Goal: Obtain resource: Download file/media

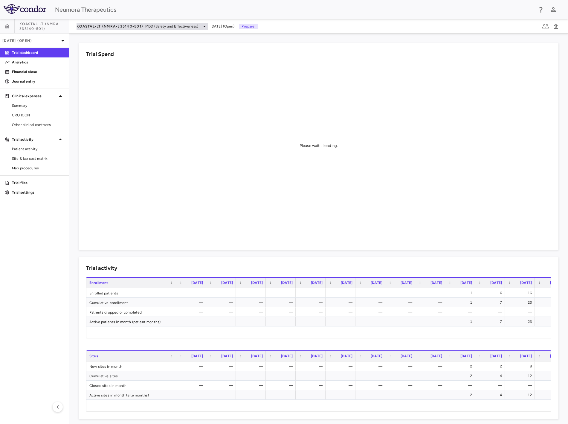
click at [109, 25] on span "KOASTAL-LT (NMRA-335140-501)" at bounding box center [110, 26] width 66 height 5
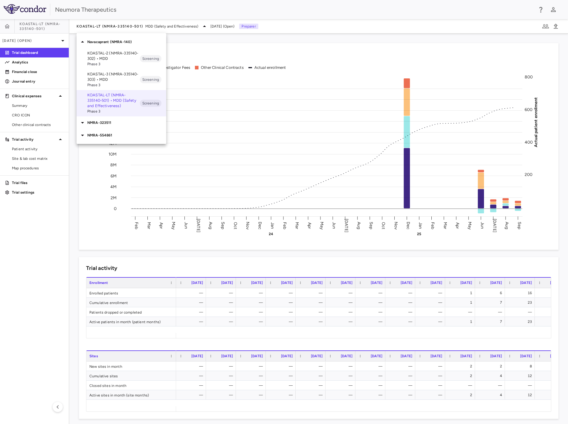
click at [110, 24] on div at bounding box center [284, 212] width 568 height 424
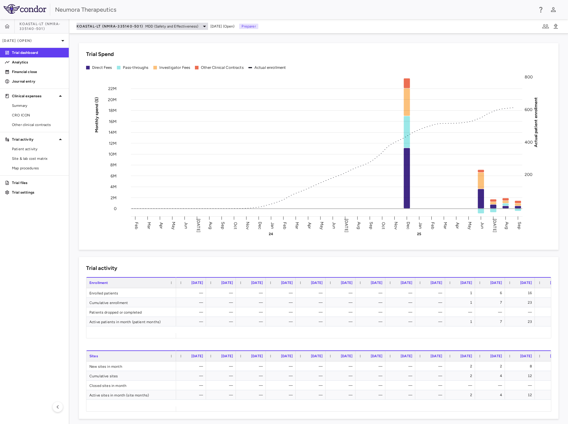
click at [114, 23] on div "KOASTAL-LT (NMRA-335140-501) MDD (Safety and Effectiveness)" at bounding box center [143, 26] width 132 height 7
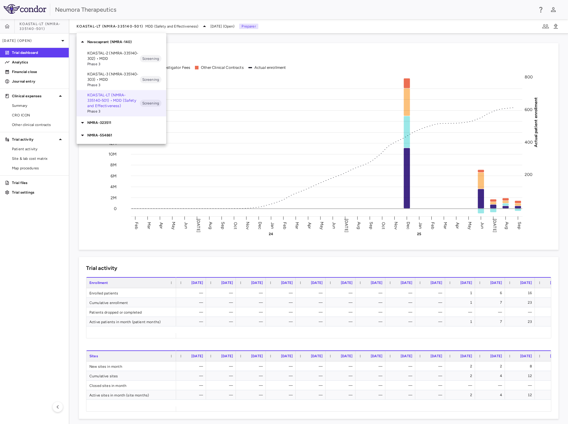
click at [109, 58] on p "KOASTAL-2 (NMRA-335140-302) • MDD" at bounding box center [113, 56] width 53 height 11
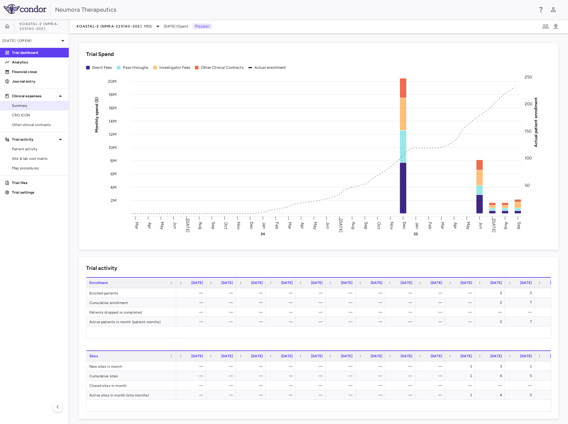
click at [31, 107] on span "Summary" at bounding box center [38, 105] width 52 height 5
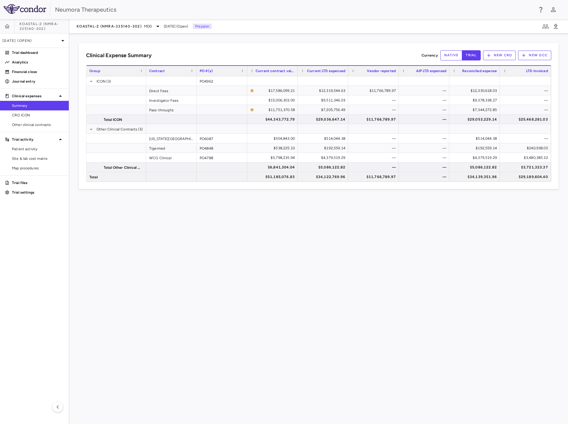
click at [148, 268] on div "Clinical Expense Summary Currency native trial New CRO New OCC Drag here to set…" at bounding box center [318, 229] width 499 height 390
click at [420, 241] on div "Clinical Expense Summary Currency native trial New CRO New OCC Drag here to set…" at bounding box center [318, 229] width 499 height 390
click at [471, 153] on span "Export" at bounding box center [470, 155] width 51 height 8
click at [533, 165] on span "Excel Export" at bounding box center [534, 165] width 28 height 8
drag, startPoint x: 133, startPoint y: 288, endPoint x: 133, endPoint y: 270, distance: 17.1
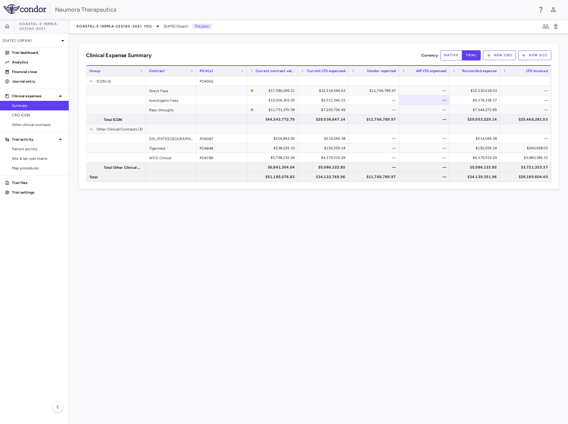
click at [133, 283] on div "Clinical Expense Summary Currency native trial New CRO New OCC Press SPACE to s…" at bounding box center [318, 229] width 499 height 390
click at [127, 26] on span "KOASTAL-2 (NMRA-335140-302)" at bounding box center [109, 26] width 65 height 5
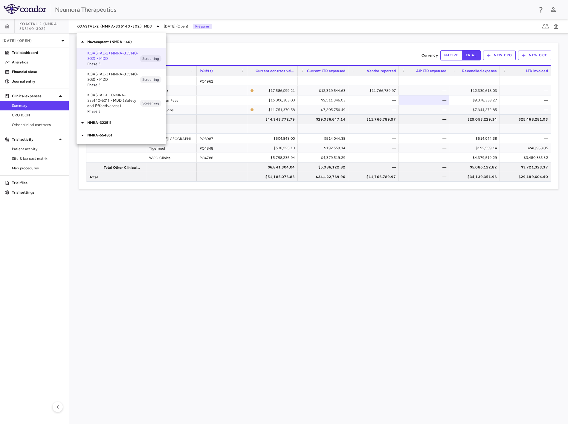
click at [123, 78] on p "KOASTAL-3 (NMRA-335140-303) • MDD" at bounding box center [113, 77] width 53 height 11
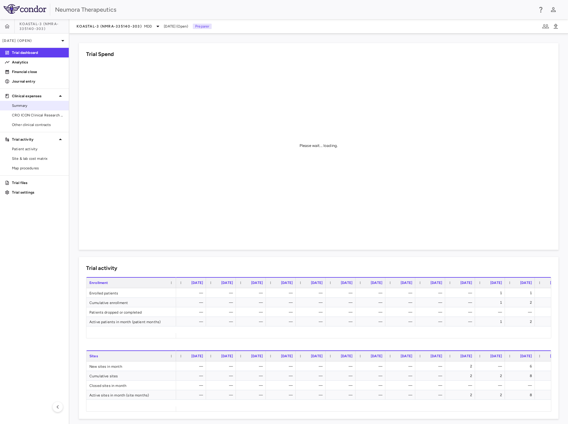
click at [36, 102] on link "Summary" at bounding box center [34, 105] width 69 height 9
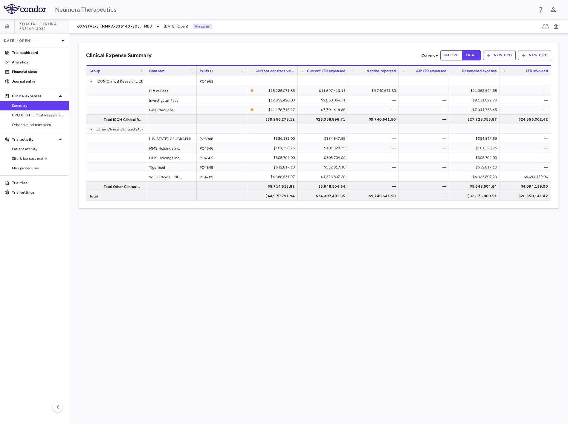
click at [335, 308] on div "Clinical Expense Summary Currency native trial New CRO New OCC Drag here to set…" at bounding box center [318, 229] width 499 height 390
click at [331, 166] on span "Export" at bounding box center [343, 164] width 51 height 8
click at [419, 166] on span "CSV Export" at bounding box center [407, 166] width 28 height 8
click at [118, 26] on span "KOASTAL-3 (NMRA-335140-303)" at bounding box center [109, 26] width 65 height 5
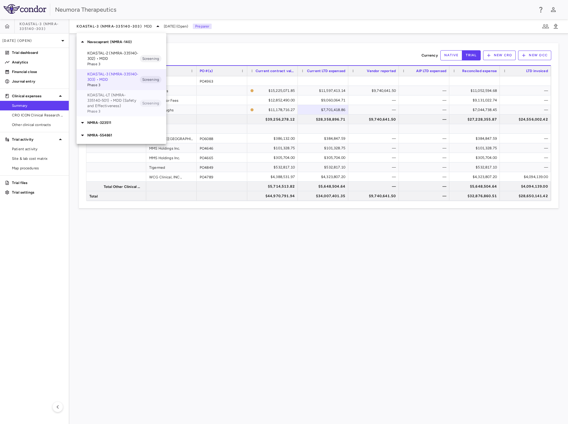
click at [101, 99] on p "KOASTAL-LT (NMRA-335140-501) • MDD (Safety and Effectiveness)" at bounding box center [113, 100] width 53 height 16
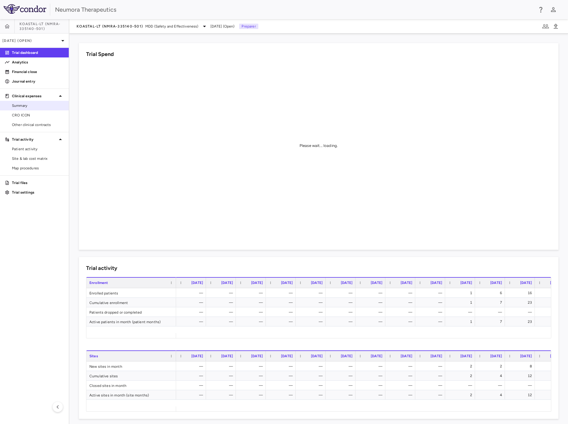
click at [36, 104] on span "Summary" at bounding box center [38, 105] width 52 height 5
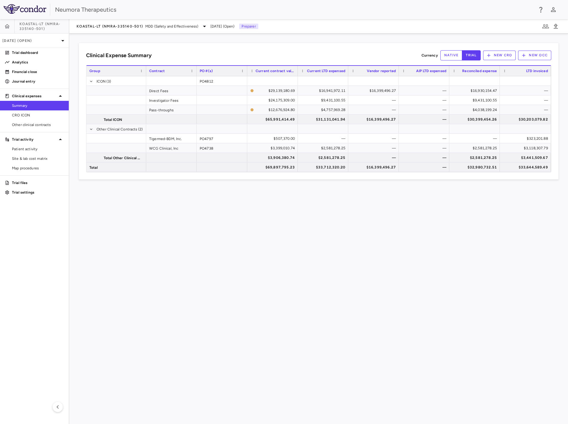
drag, startPoint x: 163, startPoint y: 207, endPoint x: 164, endPoint y: 202, distance: 5.2
click at [163, 207] on div "Clinical Expense Summary Currency native trial New CRO New OCC Drag here to set…" at bounding box center [318, 229] width 499 height 390
drag, startPoint x: 433, startPoint y: 98, endPoint x: 434, endPoint y: 95, distance: 3.4
click at [455, 150] on span "Export" at bounding box center [466, 149] width 51 height 8
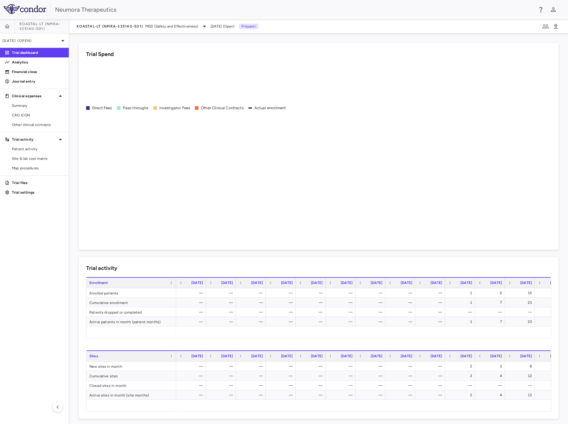
click at [486, 149] on div "Direct Fees Pass-throughs Investigator Fees Other Clinical Contracts Actual enr…" at bounding box center [319, 153] width 466 height 180
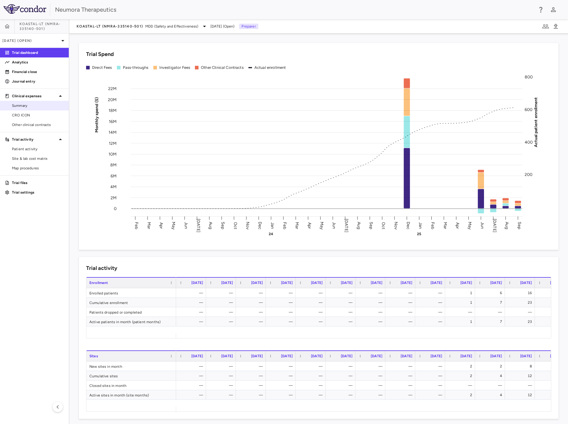
click at [39, 106] on span "Summary" at bounding box center [38, 105] width 52 height 5
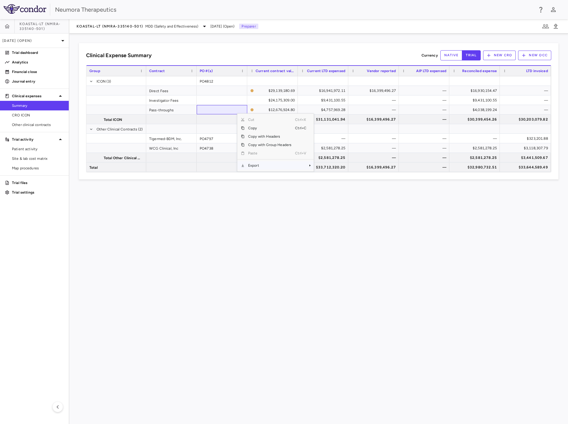
click at [273, 165] on span "Export" at bounding box center [270, 165] width 51 height 8
click at [336, 155] on span "CSV Export" at bounding box center [334, 157] width 28 height 8
click at [241, 313] on div "Clinical Expense Summary Currency native trial New CRO New OCC Press SPACE to s…" at bounding box center [318, 229] width 499 height 390
click at [199, 281] on div "Clinical Expense Summary Currency native trial New CRO New OCC Press SPACE to s…" at bounding box center [318, 229] width 499 height 390
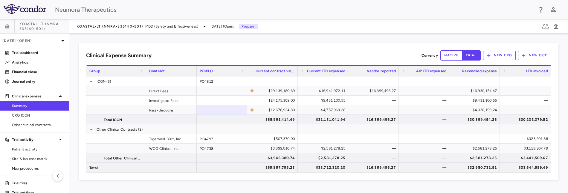
click at [91, 188] on div "Clinical Expense Summary Currency native trial New CRO New OCC Press SPACE to s…" at bounding box center [318, 113] width 499 height 159
drag, startPoint x: 225, startPoint y: 44, endPoint x: 208, endPoint y: 42, distance: 17.1
click at [225, 44] on div "Clinical Expense Summary Currency native trial New CRO New OCC Press SPACE to s…" at bounding box center [319, 111] width 480 height 136
click at [123, 23] on div "KOASTAL-LT (NMRA-335140-501) MDD (Safety and Effectiveness)" at bounding box center [143, 26] width 132 height 7
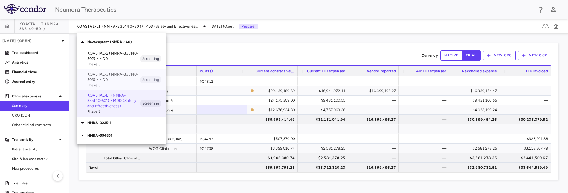
click at [125, 83] on span "Phase 3" at bounding box center [113, 84] width 53 height 5
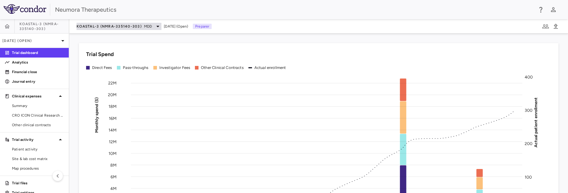
click at [126, 29] on div "KOASTAL-3 (NMRA-335140-303) MDD" at bounding box center [119, 26] width 85 height 7
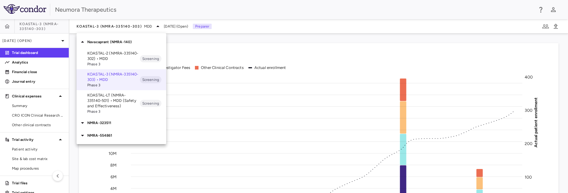
click at [123, 54] on p "KOASTAL-2 (NMRA-335140-302) • MDD" at bounding box center [113, 56] width 53 height 11
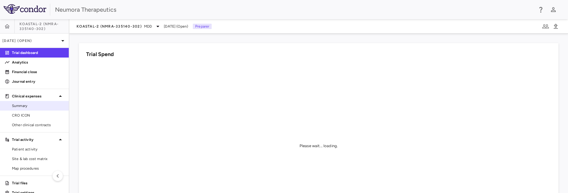
drag, startPoint x: 31, startPoint y: 107, endPoint x: 42, endPoint y: 106, distance: 11.1
click at [31, 107] on span "Summary" at bounding box center [38, 105] width 52 height 5
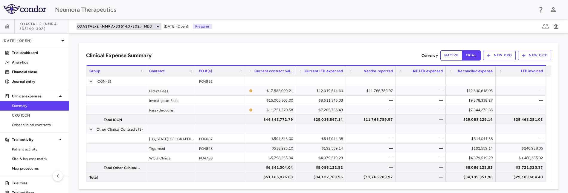
click at [105, 26] on span "KOASTAL-2 (NMRA-335140-302)" at bounding box center [109, 26] width 65 height 5
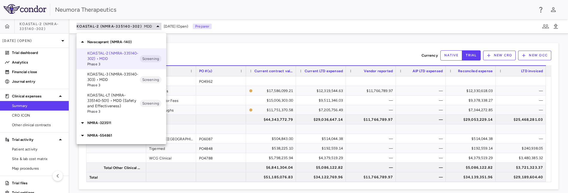
click at [105, 27] on div at bounding box center [284, 96] width 568 height 193
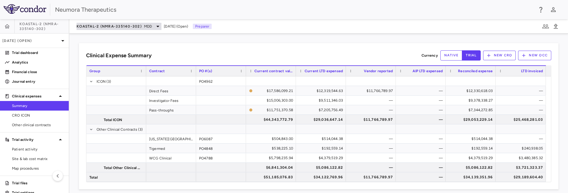
click at [133, 25] on span "KOASTAL-2 (NMRA-335140-302)" at bounding box center [109, 26] width 65 height 5
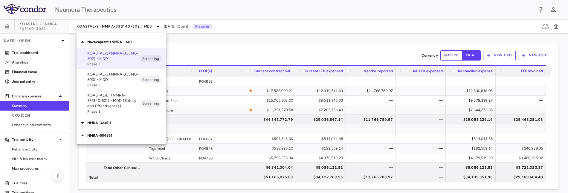
click at [127, 76] on p "KOASTAL-3 (NMRA-335140-303) • MDD" at bounding box center [113, 77] width 53 height 11
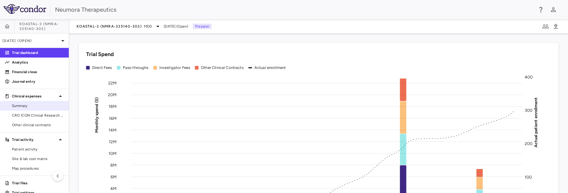
click at [31, 107] on span "Summary" at bounding box center [38, 105] width 52 height 5
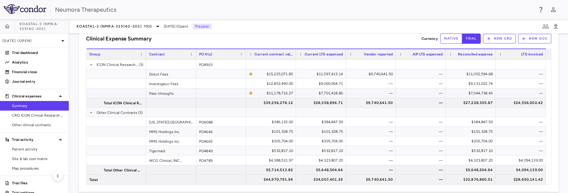
scroll to position [25, 0]
